Goal: Find contact information: Find contact information

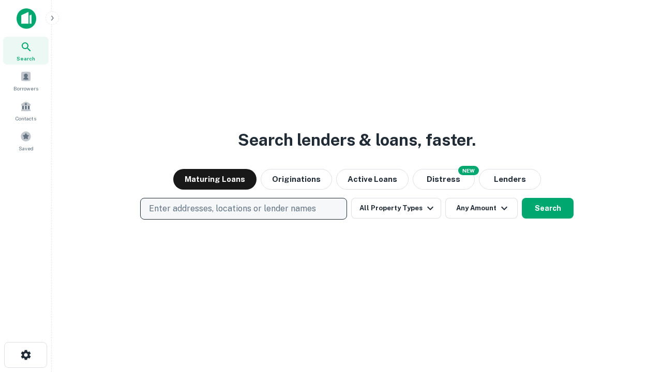
click at [243, 209] on p "Enter addresses, locations or lender names" at bounding box center [232, 209] width 167 height 12
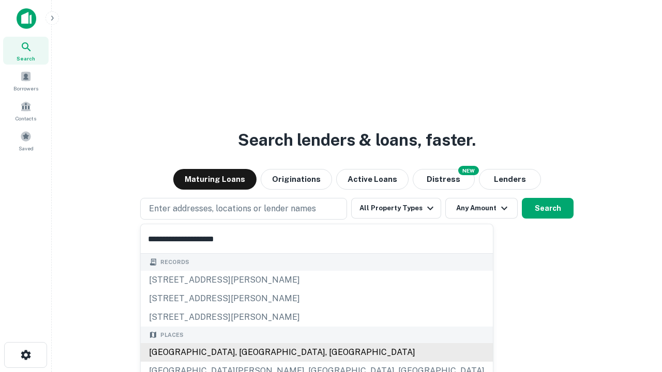
click at [247, 352] on div "[GEOGRAPHIC_DATA], [GEOGRAPHIC_DATA], [GEOGRAPHIC_DATA]" at bounding box center [317, 352] width 352 height 19
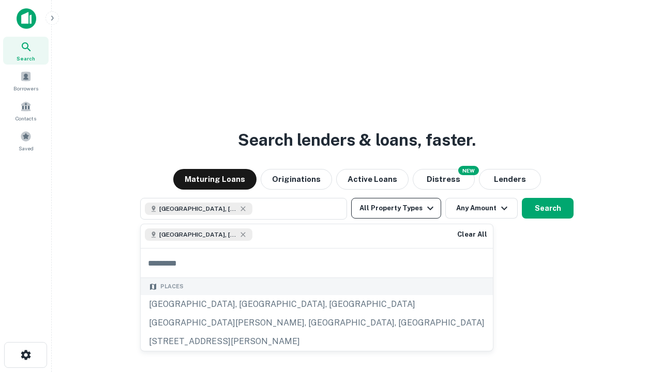
click at [396, 208] on button "All Property Types" at bounding box center [396, 208] width 90 height 21
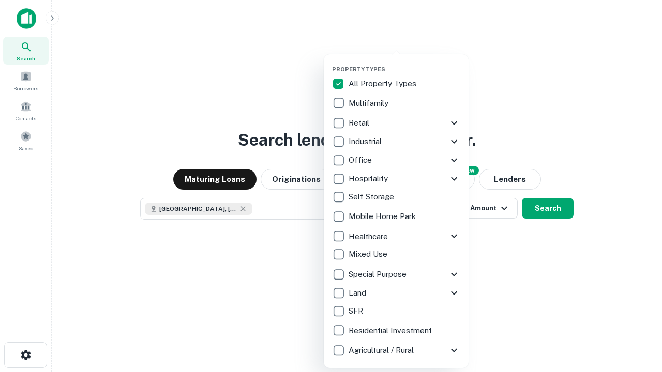
click at [404, 63] on button "button" at bounding box center [404, 63] width 145 height 1
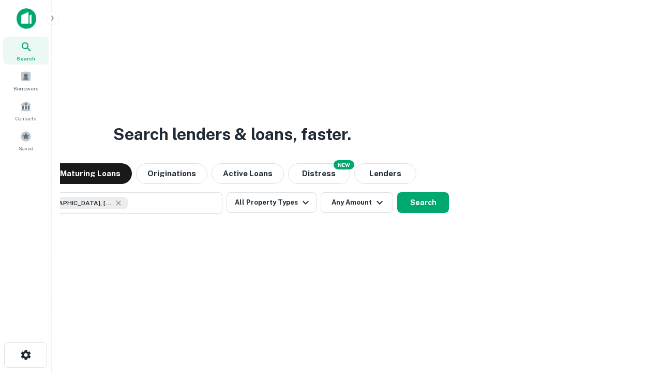
scroll to position [17, 0]
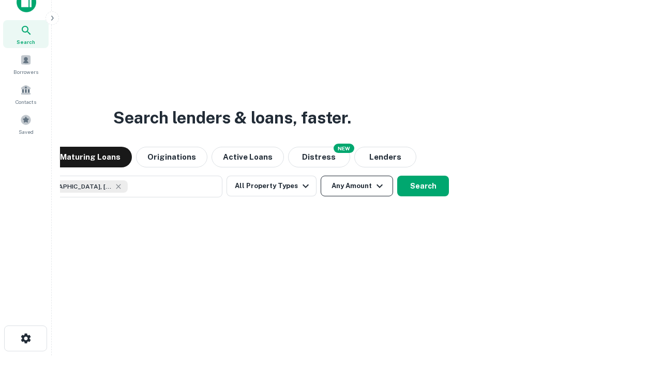
click at [320, 176] on button "Any Amount" at bounding box center [356, 186] width 72 height 21
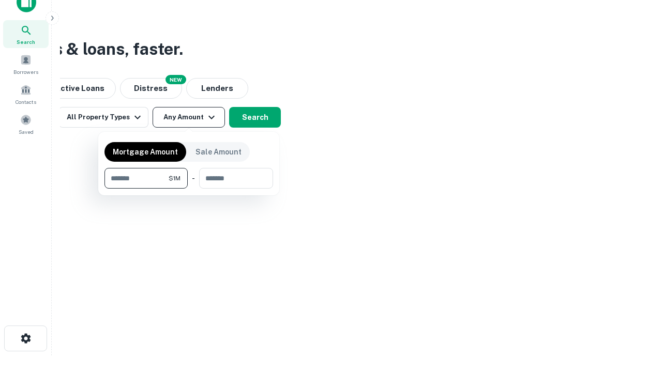
type input "*******"
click at [189, 189] on button "button" at bounding box center [188, 189] width 168 height 1
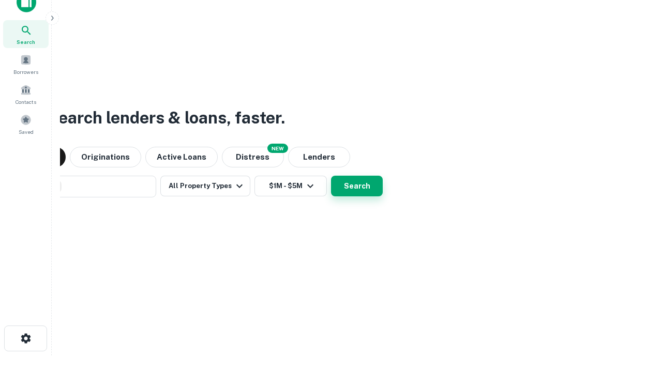
click at [331, 176] on button "Search" at bounding box center [357, 186] width 52 height 21
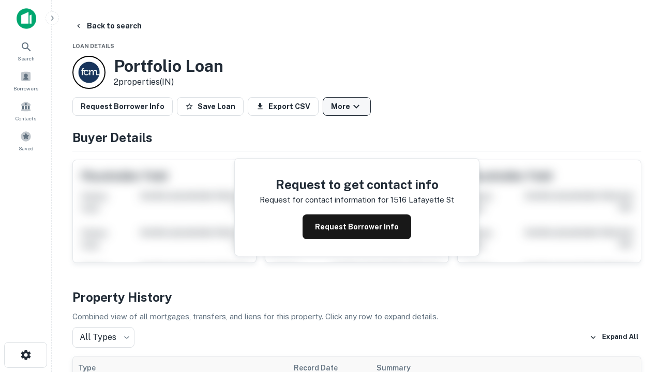
click at [346, 106] on button "More" at bounding box center [346, 106] width 48 height 19
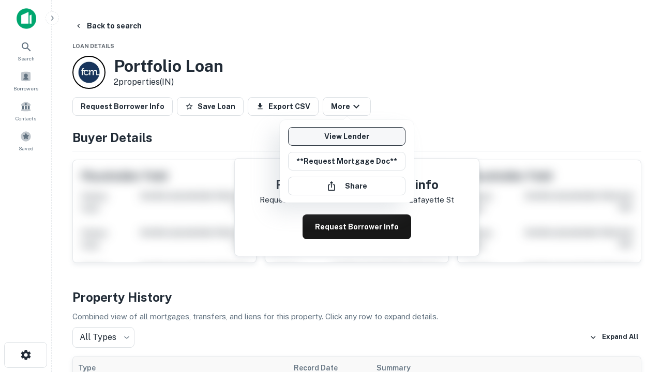
click at [346, 136] on link "View Lender" at bounding box center [346, 136] width 117 height 19
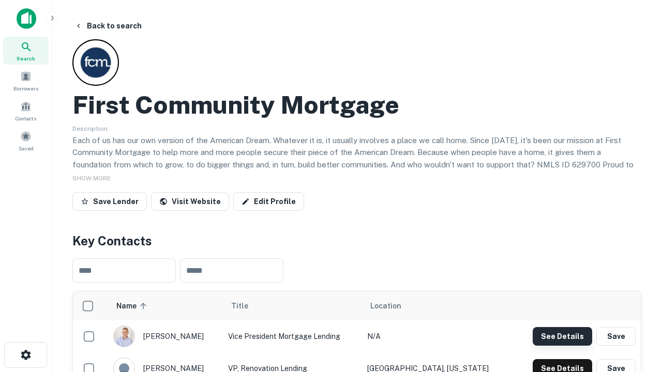
click at [562, 336] on button "See Details" at bounding box center [561, 336] width 59 height 19
click at [25, 355] on icon "button" at bounding box center [26, 355] width 12 height 12
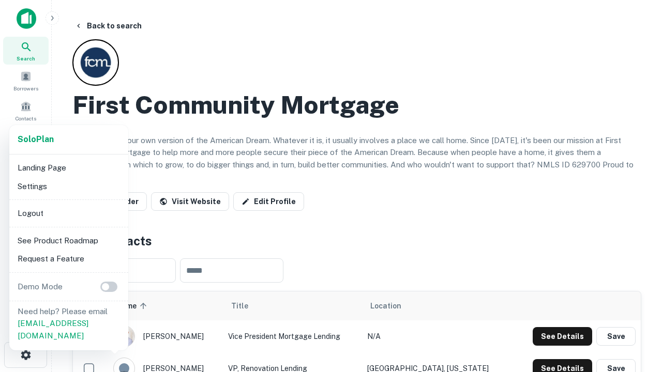
click at [68, 213] on li "Logout" at bounding box center [68, 213] width 111 height 19
